Goal: Information Seeking & Learning: Learn about a topic

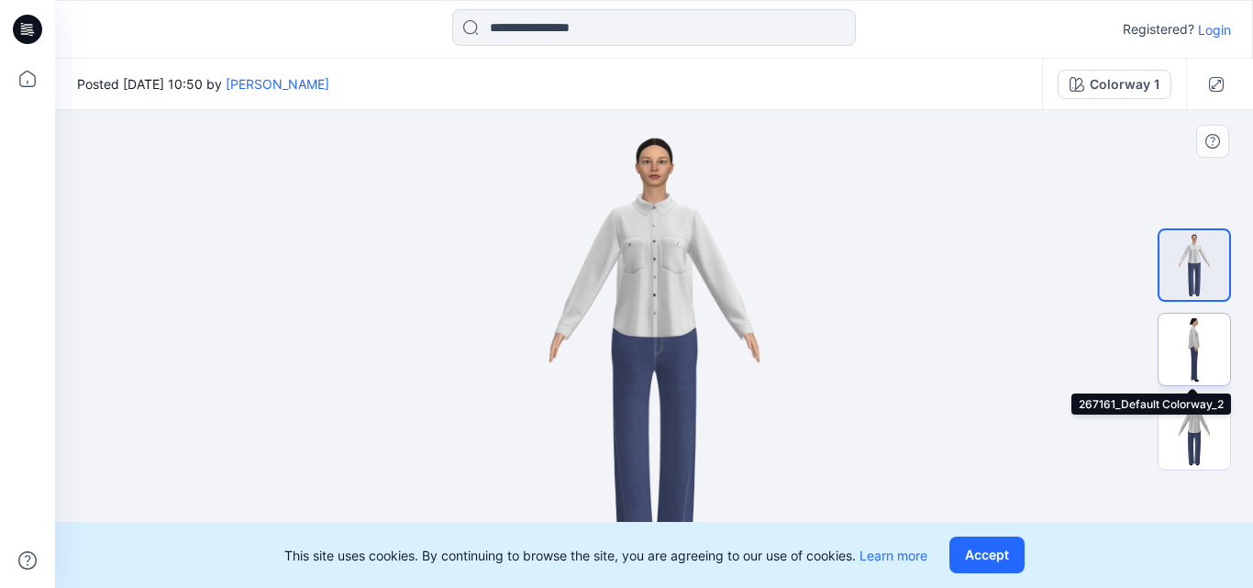
click at [1178, 344] on img at bounding box center [1194, 350] width 72 height 72
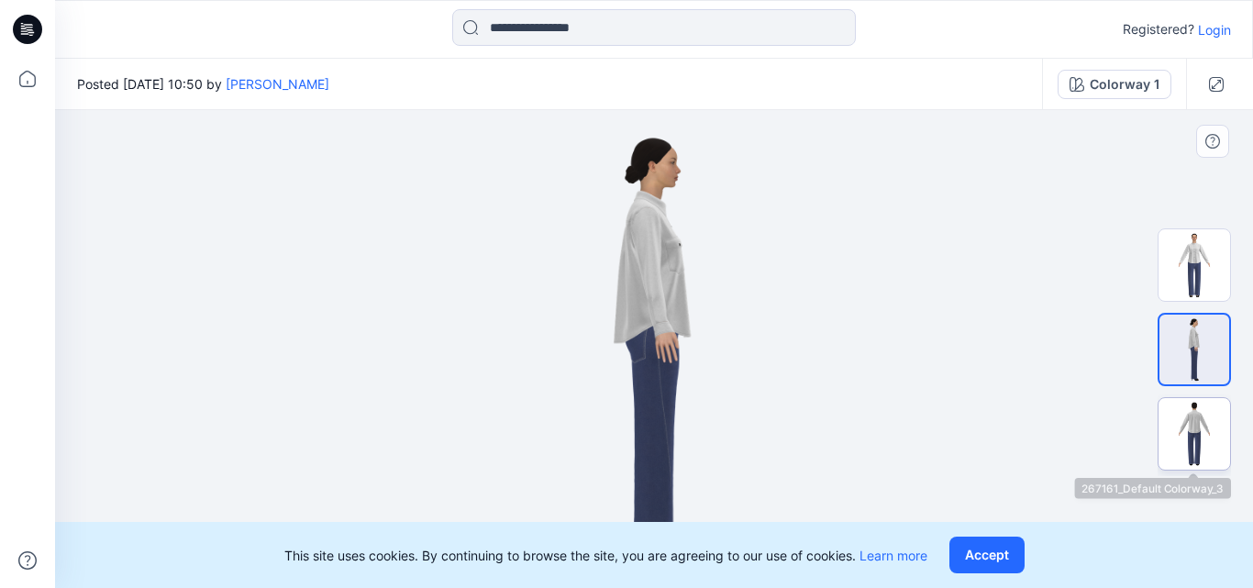
click at [1204, 423] on img at bounding box center [1194, 434] width 72 height 72
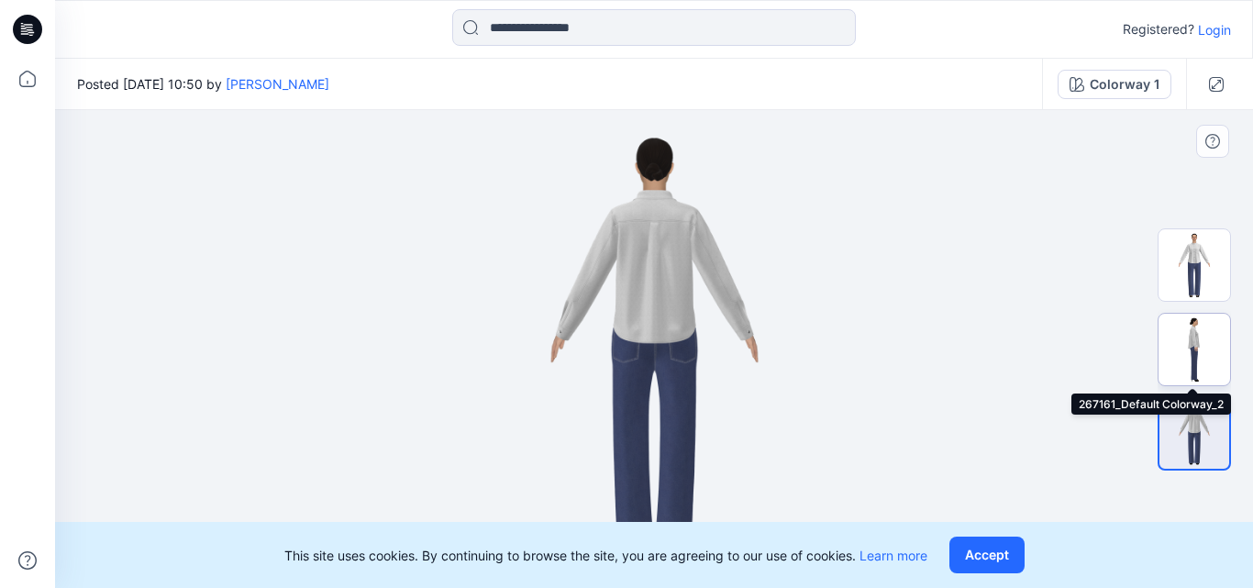
click at [1183, 346] on img at bounding box center [1194, 350] width 72 height 72
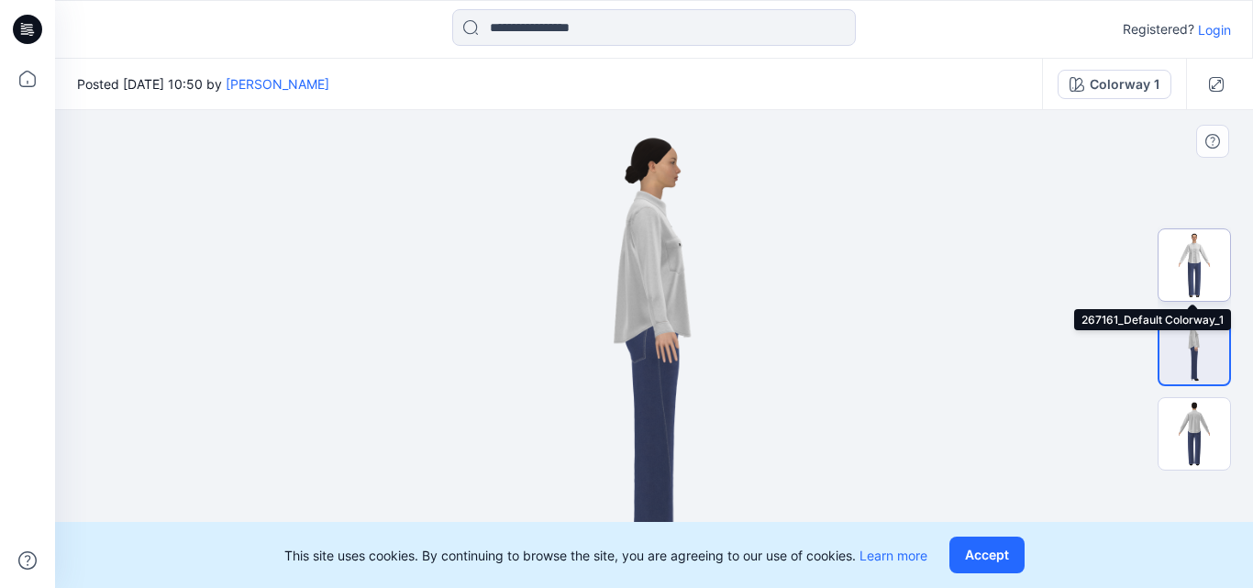
click at [1201, 279] on img at bounding box center [1194, 265] width 72 height 72
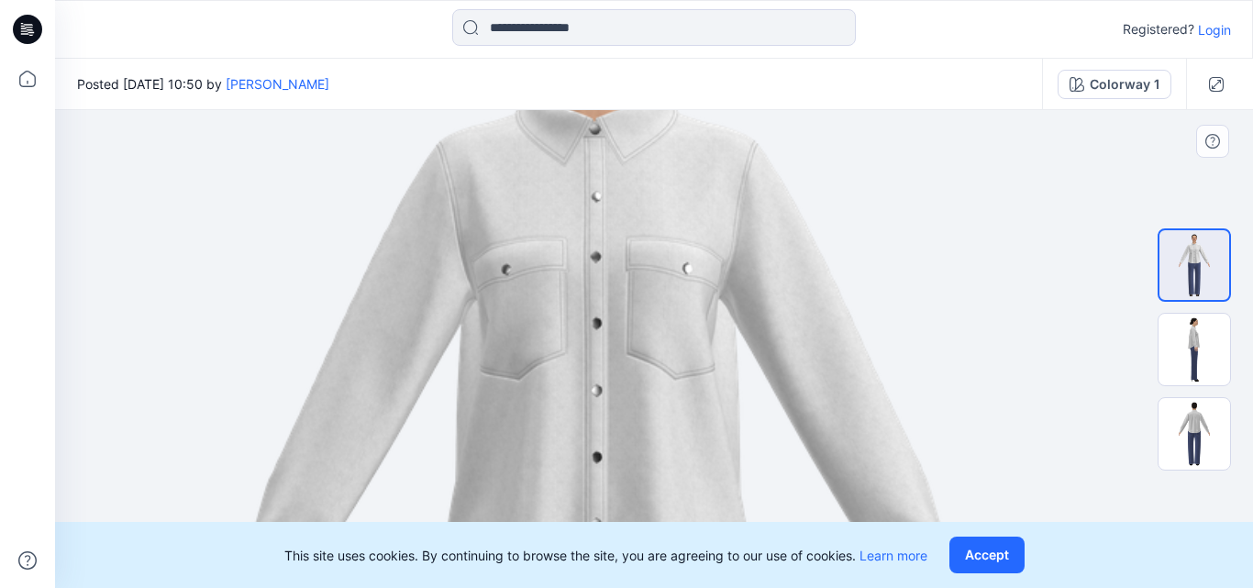
drag, startPoint x: 707, startPoint y: 196, endPoint x: 650, endPoint y: 505, distance: 314.3
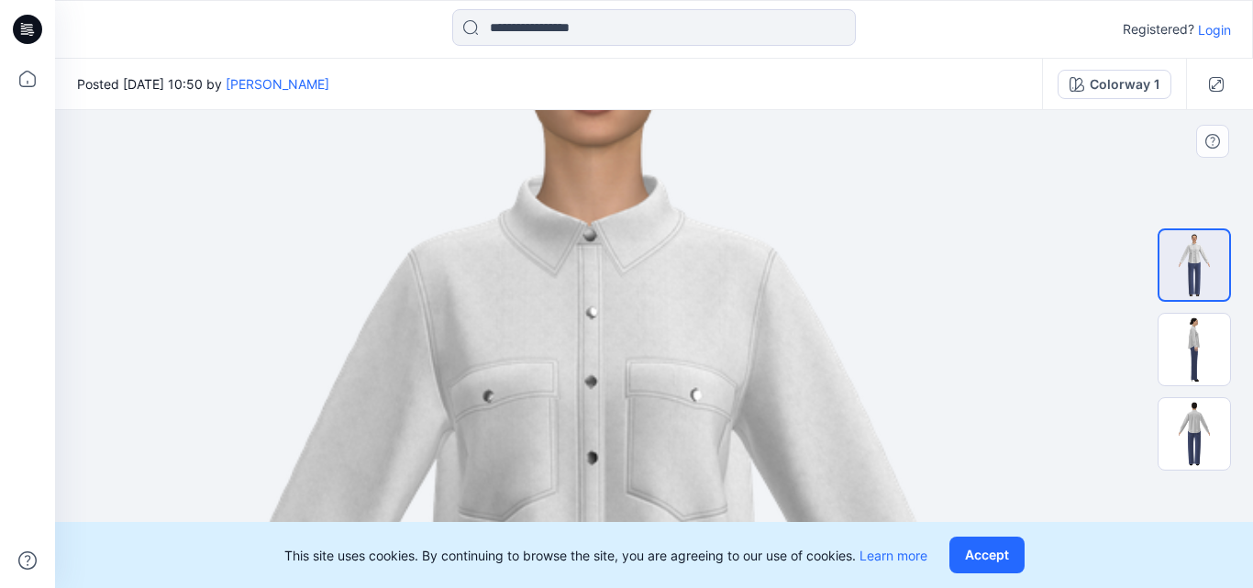
drag, startPoint x: 623, startPoint y: 247, endPoint x: 644, endPoint y: 369, distance: 123.8
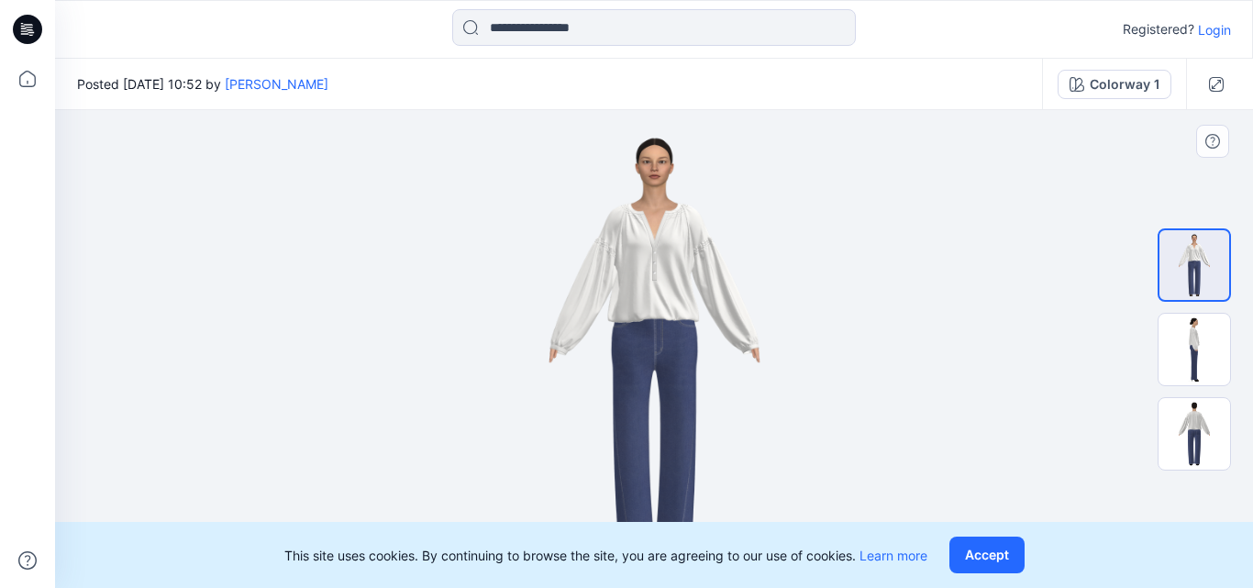
click at [1235, 331] on div at bounding box center [1193, 349] width 117 height 253
click at [1197, 334] on img at bounding box center [1194, 350] width 72 height 72
